Goal: Task Accomplishment & Management: Complete application form

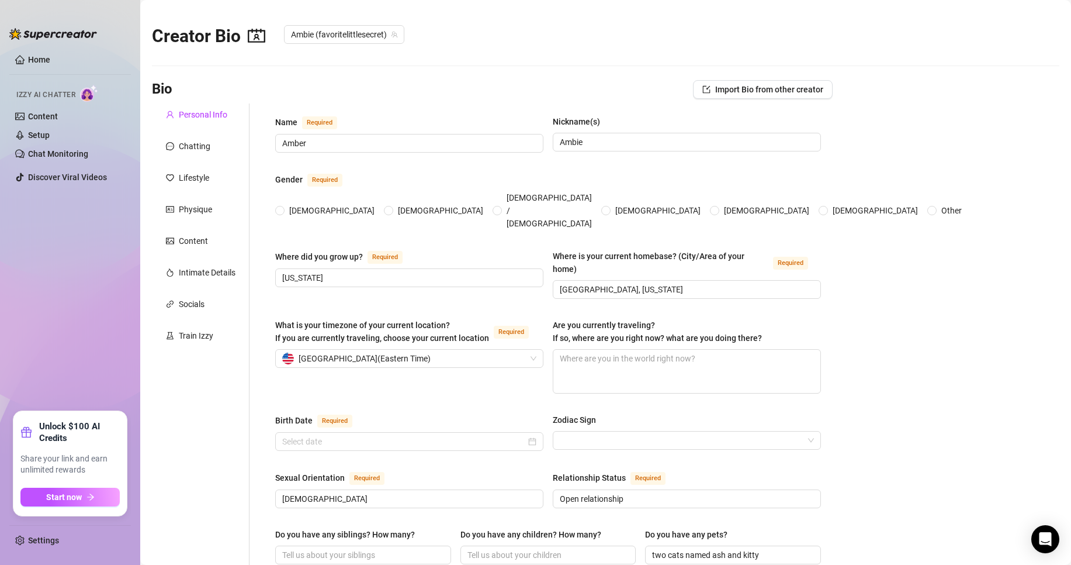
type input "Amber"
type input "Ambie"
type input "[US_STATE]"
type input "[GEOGRAPHIC_DATA], [US_STATE]"
type input "[DEMOGRAPHIC_DATA]"
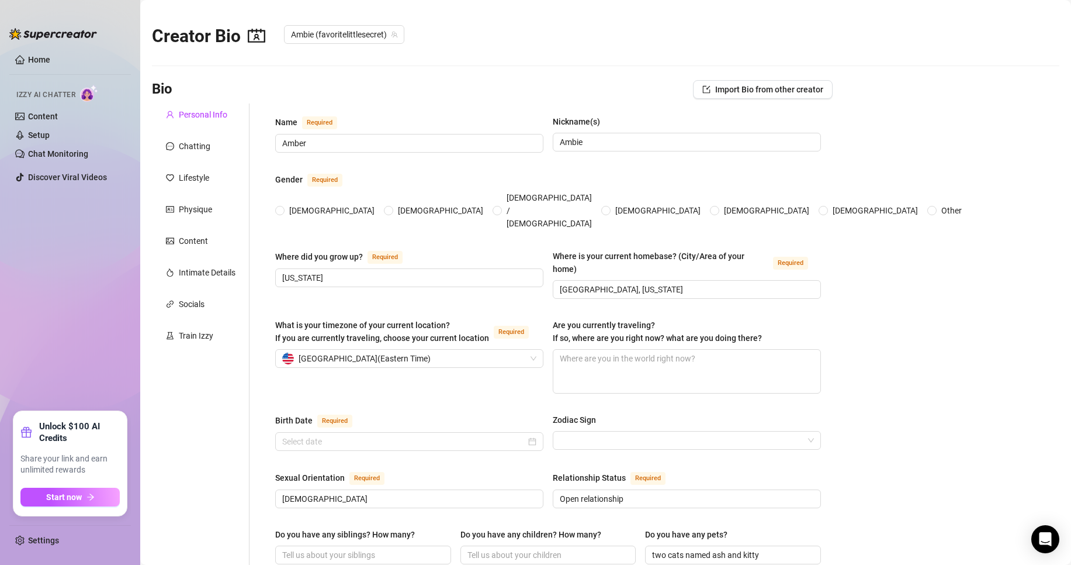
type input "Open relationship"
type input "two cats named ash and kitty"
type textarea "I want to travel the world! I want to own a Porsche one day! I want to buy a ho…"
type textarea "One time my roommate wouldn't leave when a guy was over because it was late at …"
type textarea "I act innocent, but I'm a major slut."
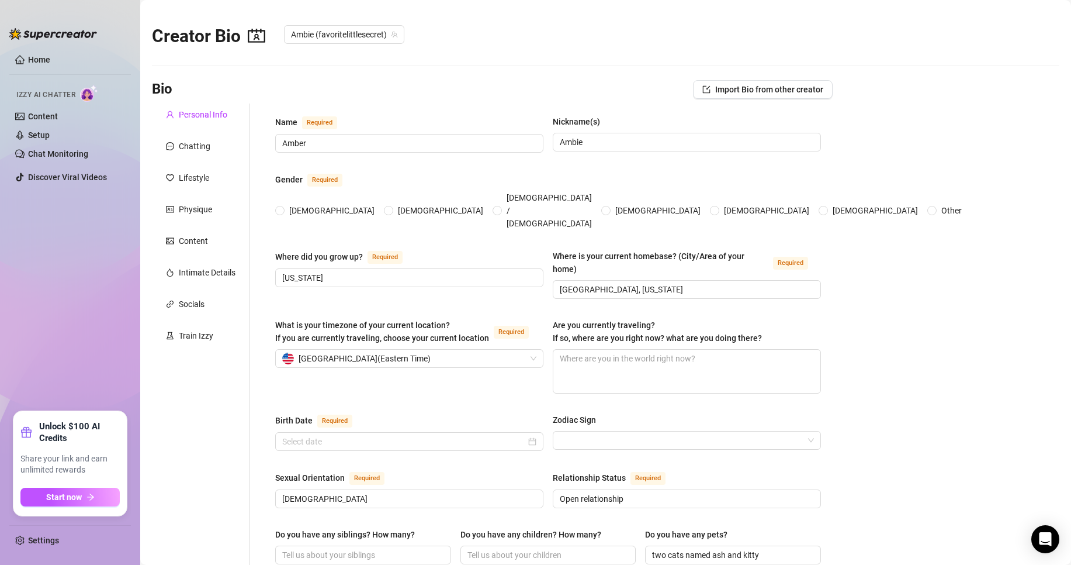
type textarea "I have had sex with a [DEMOGRAPHIC_DATA] off camera. I have also had sex with t…"
radio input "true"
type input "[DATE]"
